Goal: Information Seeking & Learning: Learn about a topic

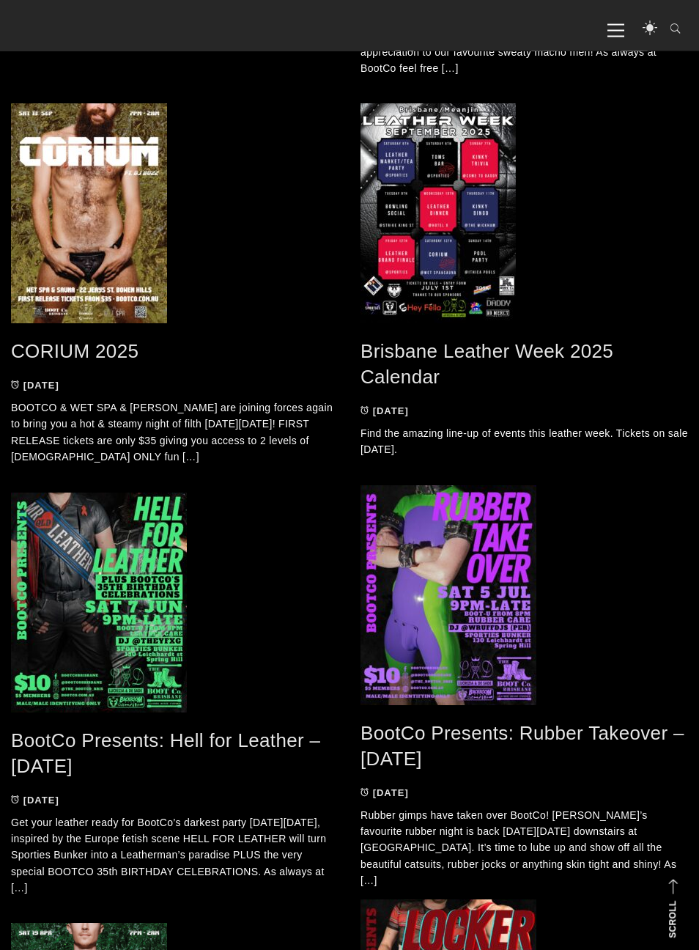
scroll to position [1014, 0]
click at [610, 358] on link "Brisbane Leather Week 2025 Calendar" at bounding box center [487, 363] width 253 height 48
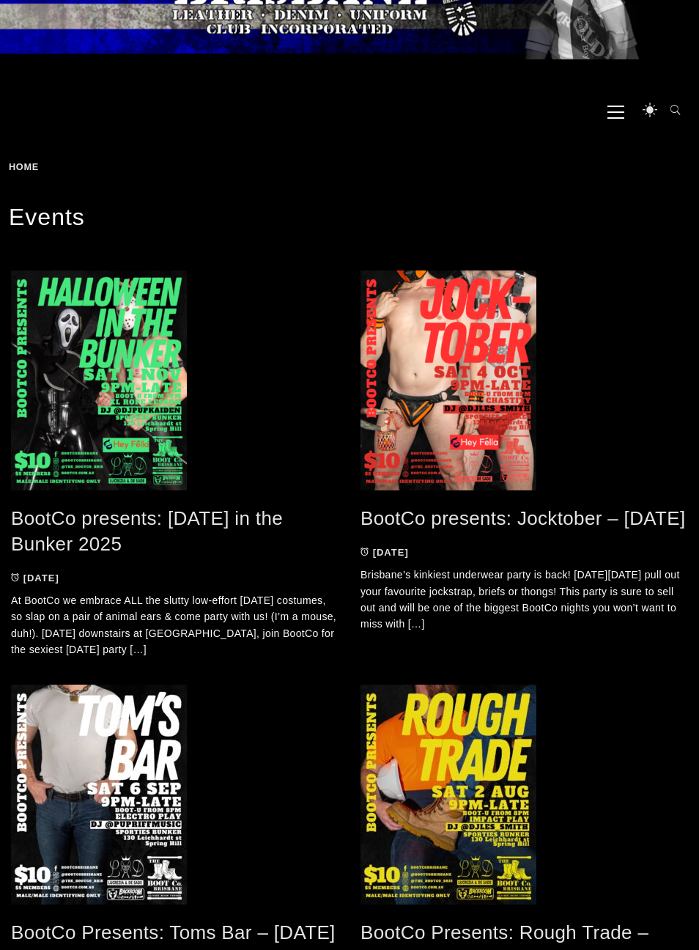
scroll to position [0, 0]
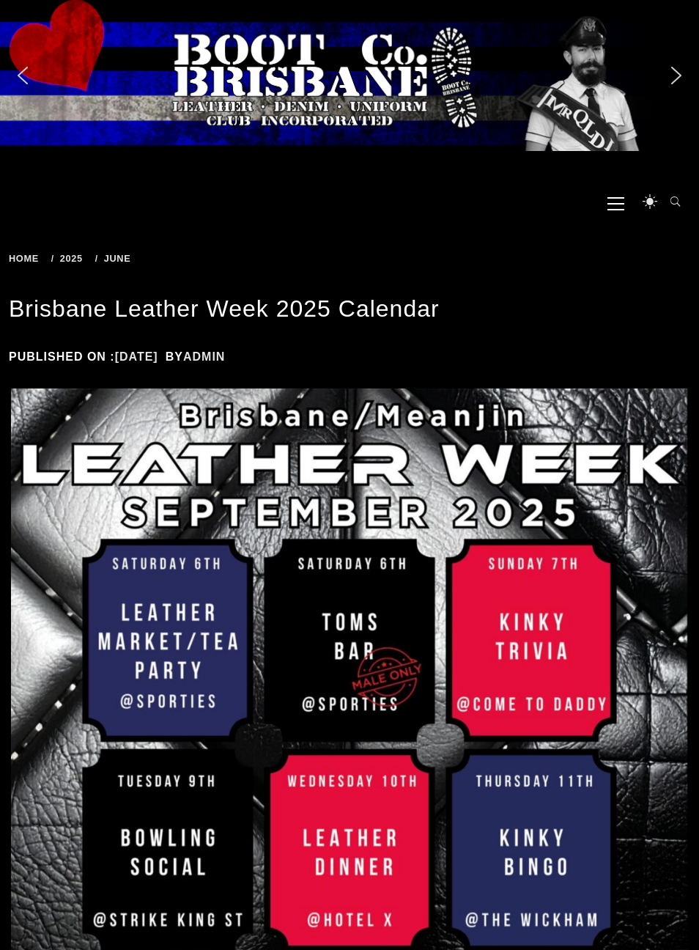
click at [681, 78] on img "next arrow" at bounding box center [676, 75] width 23 height 23
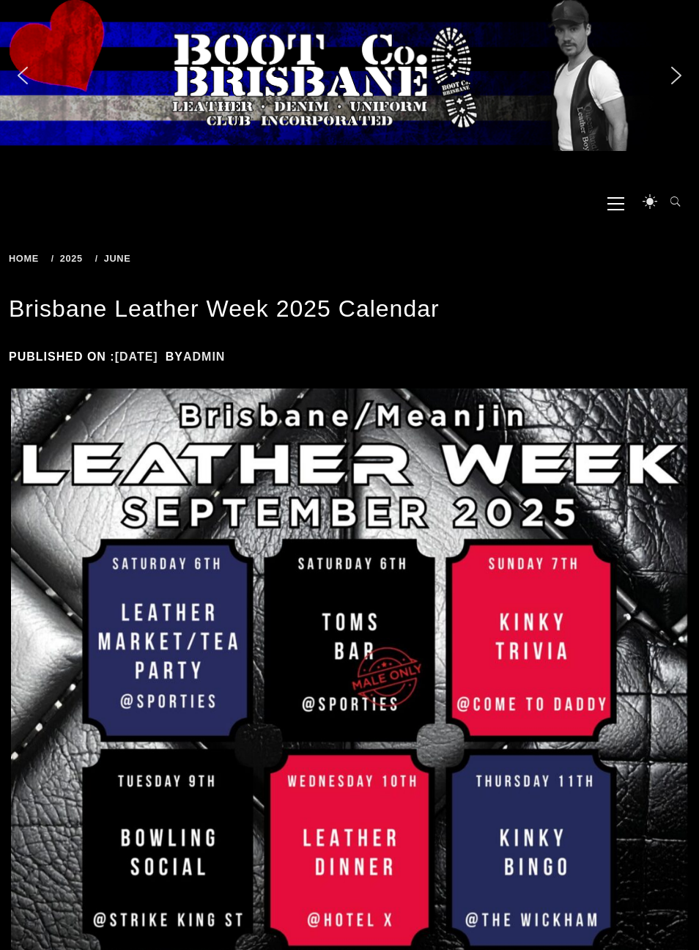
click at [677, 75] on img "next arrow" at bounding box center [676, 75] width 23 height 23
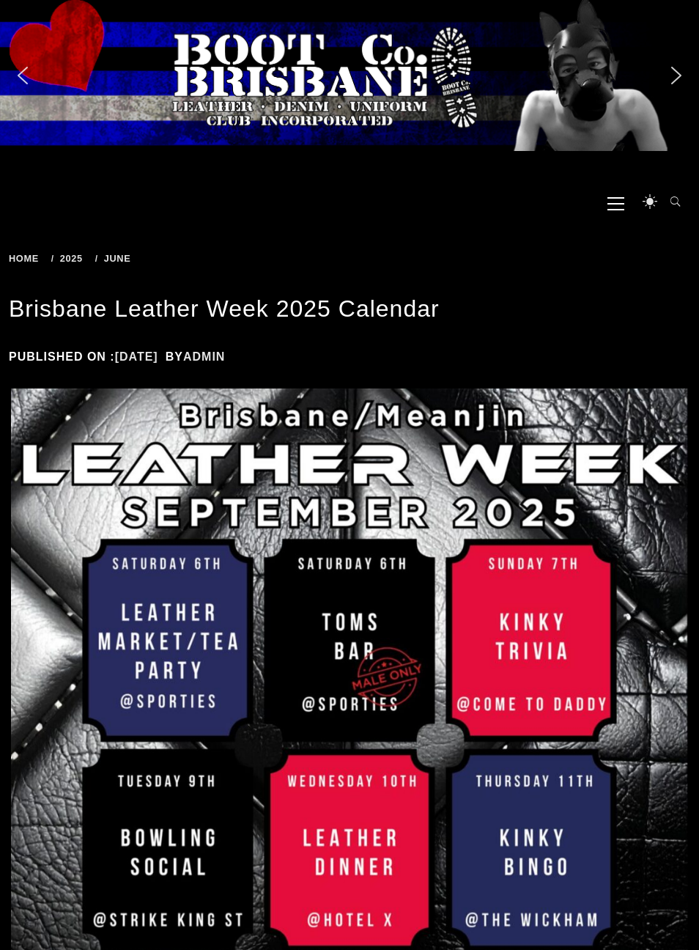
click at [680, 70] on img "next arrow" at bounding box center [676, 75] width 23 height 23
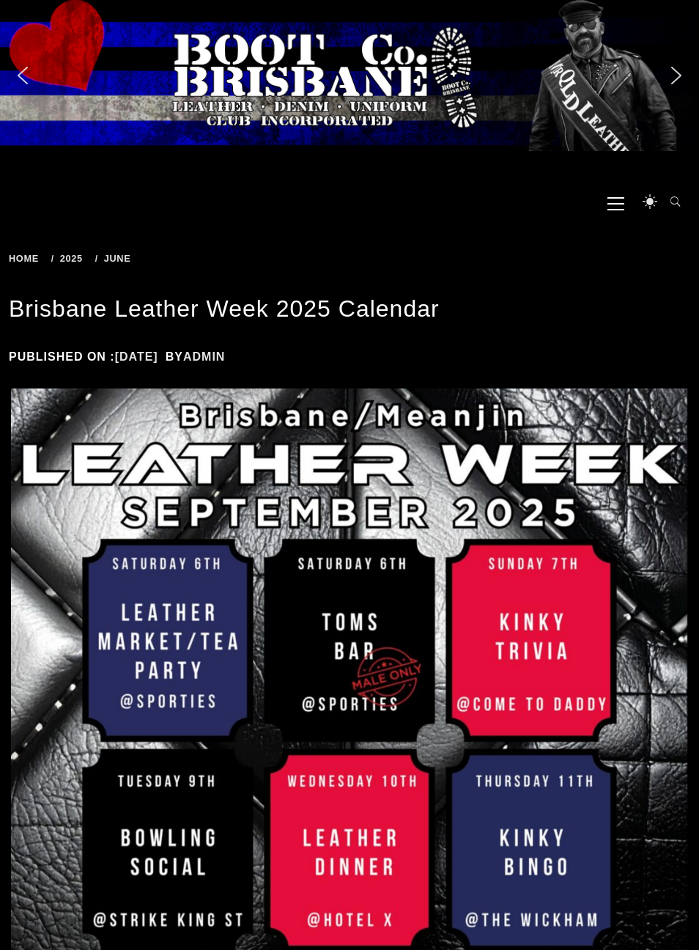
click at [686, 74] on img "next arrow" at bounding box center [676, 75] width 23 height 23
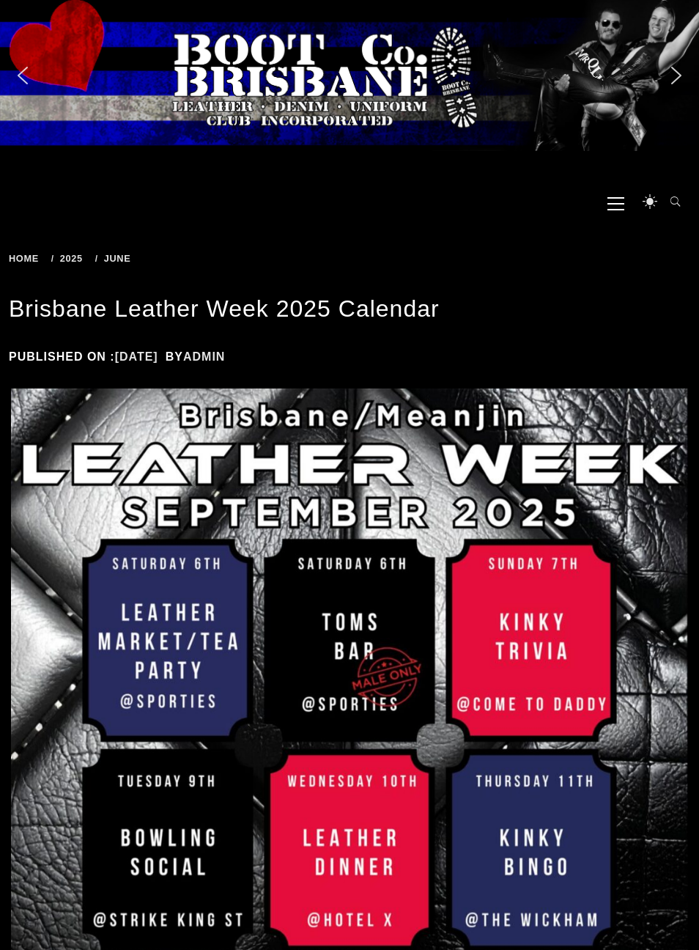
click at [678, 72] on img "next arrow" at bounding box center [676, 75] width 23 height 23
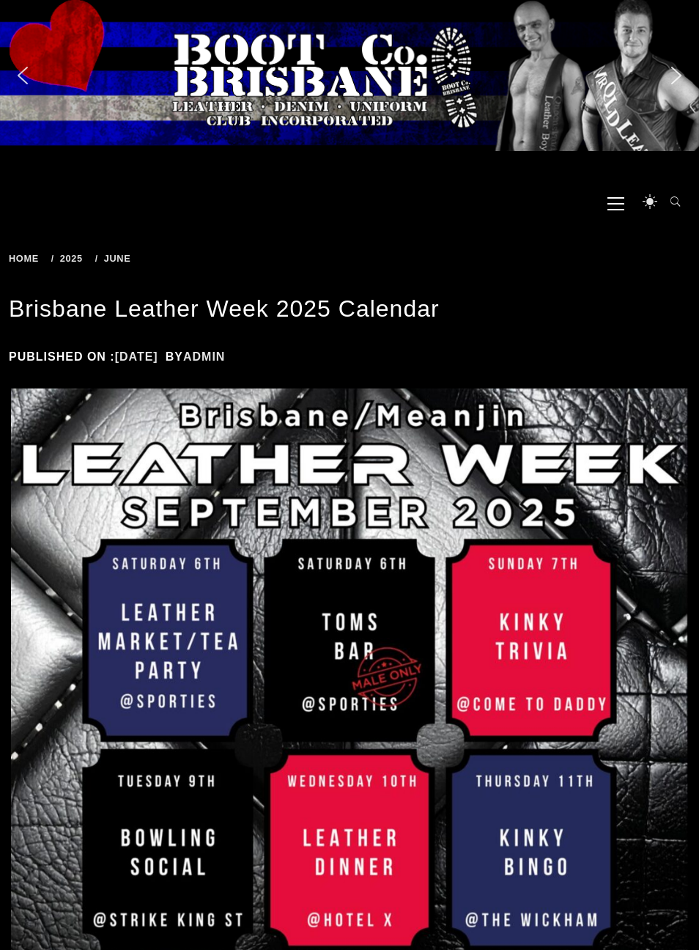
click at [681, 75] on img "next arrow" at bounding box center [676, 75] width 23 height 23
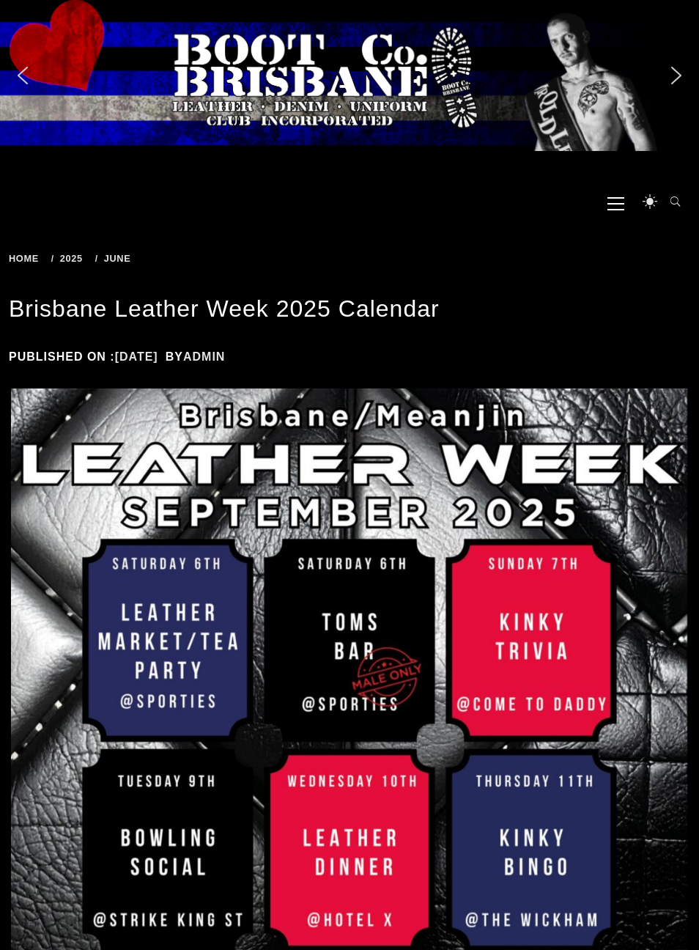
click at [680, 73] on img "next arrow" at bounding box center [676, 75] width 23 height 23
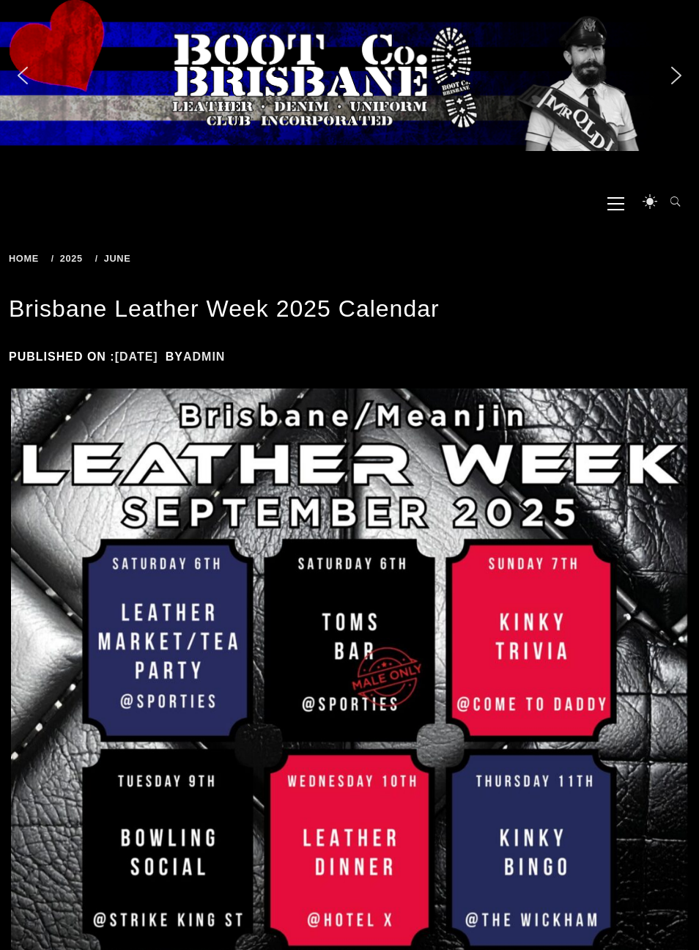
click at [673, 83] on img "next arrow" at bounding box center [676, 75] width 23 height 23
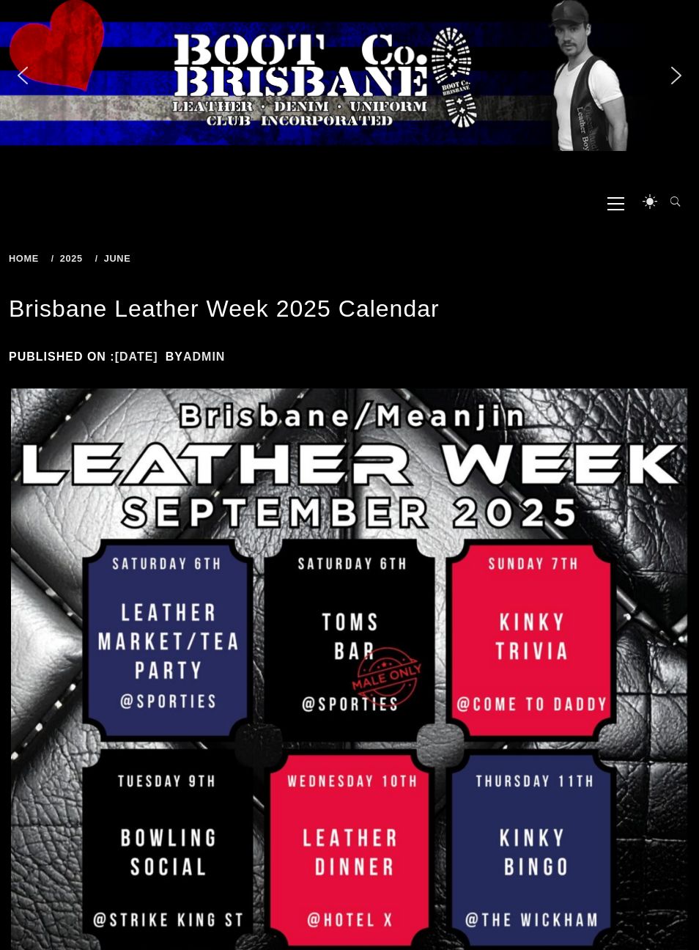
click at [691, 72] on div "Slider" at bounding box center [349, 75] width 699 height 151
